Goal: Find specific fact

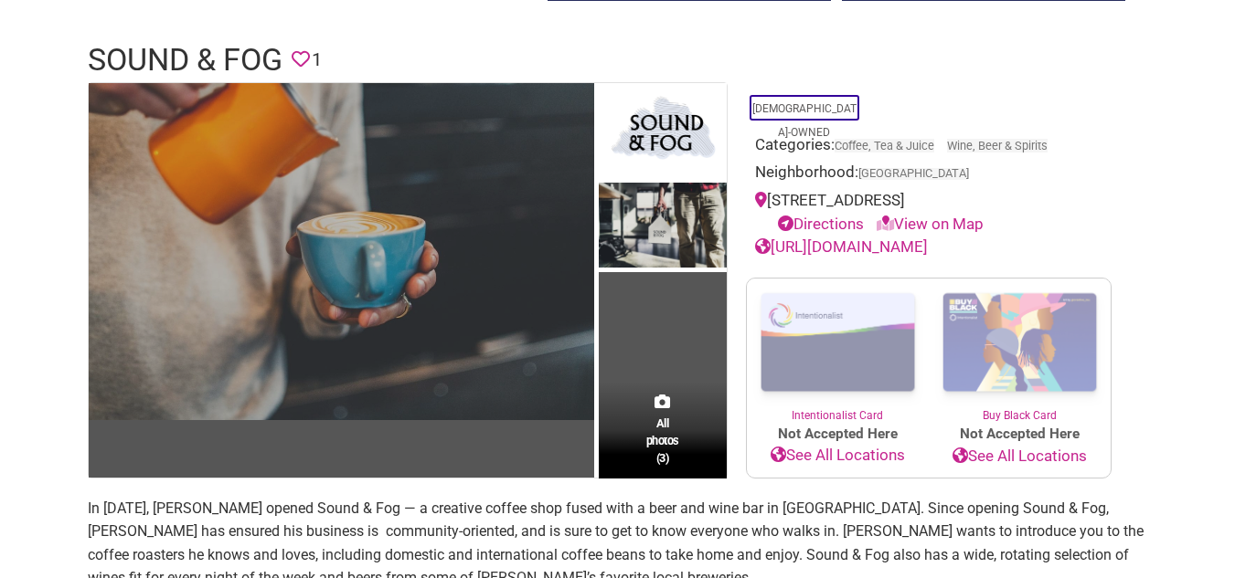
scroll to position [457, 0]
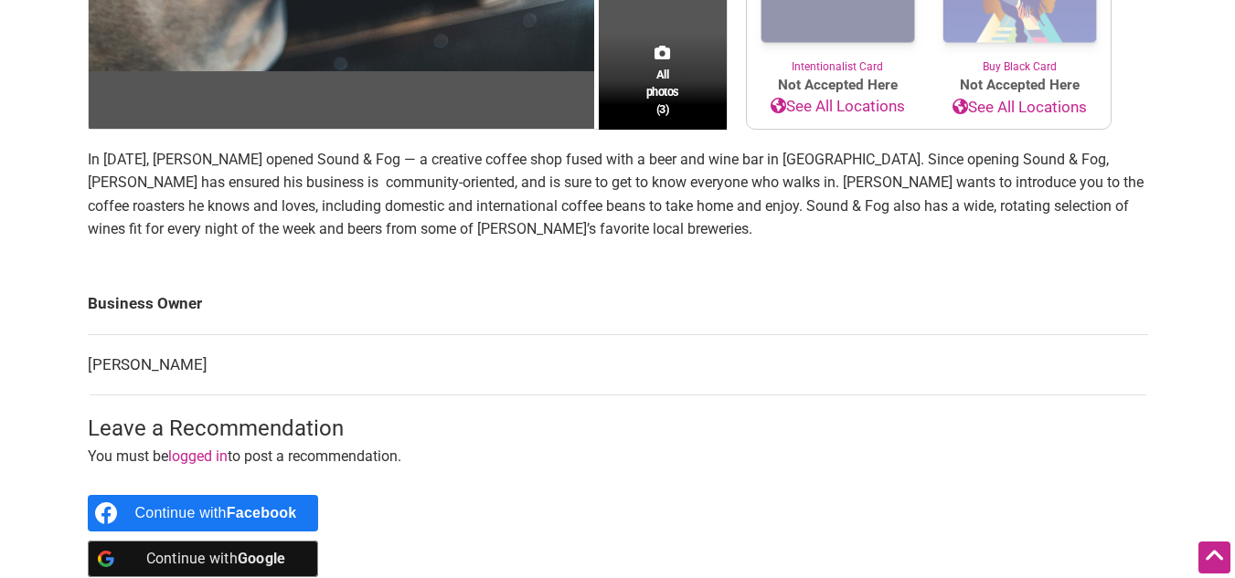
click at [144, 165] on p "In [DATE], [PERSON_NAME] opened Sound & Fog — a creative coffee shop fused with…" at bounding box center [618, 194] width 1060 height 93
drag, startPoint x: 175, startPoint y: 158, endPoint x: 207, endPoint y: 158, distance: 32.0
click at [207, 158] on p "In [DATE], [PERSON_NAME] opened Sound & Fog — a creative coffee shop fused with…" at bounding box center [618, 194] width 1060 height 93
click at [148, 170] on p "In [DATE], [PERSON_NAME] opened Sound & Fog — a creative coffee shop fused with…" at bounding box center [618, 194] width 1060 height 93
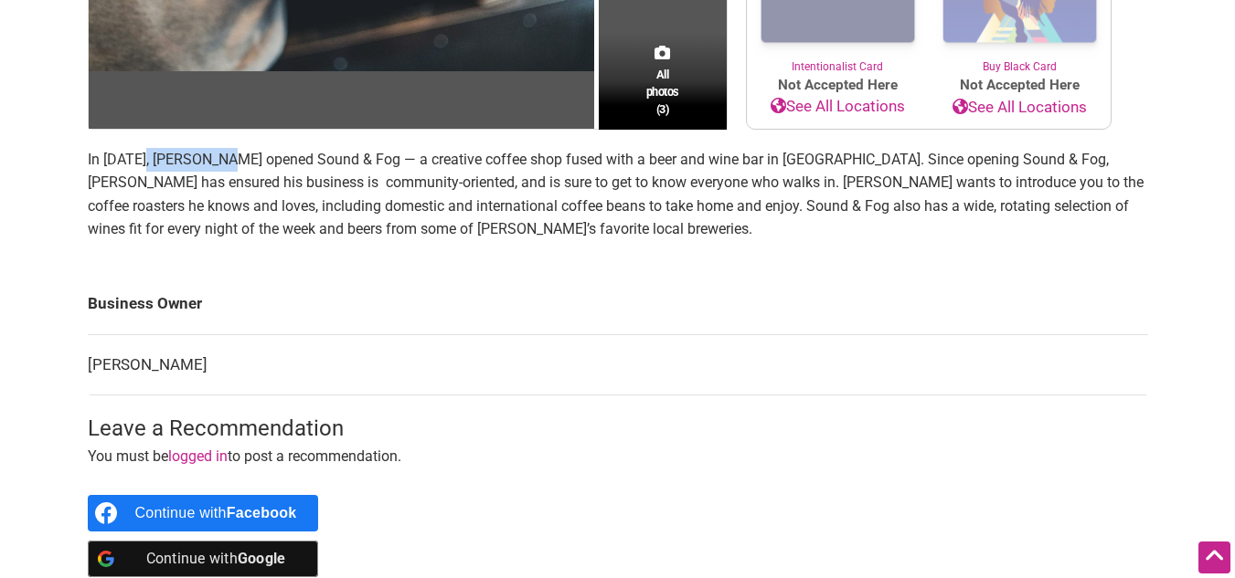
drag, startPoint x: 145, startPoint y: 157, endPoint x: 222, endPoint y: 156, distance: 76.8
click at [222, 156] on p "In [DATE], [PERSON_NAME] opened Sound & Fog — a creative coffee shop fused with…" at bounding box center [618, 194] width 1060 height 93
copy p "[PERSON_NAME]"
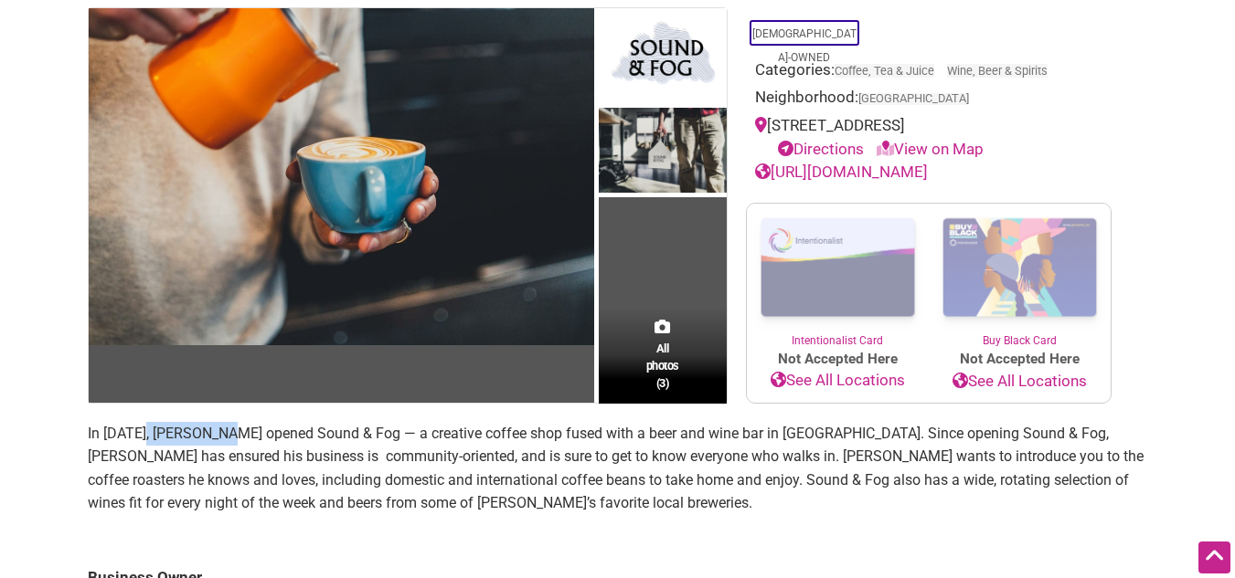
scroll to position [0, 0]
